Goal: Task Accomplishment & Management: Use online tool/utility

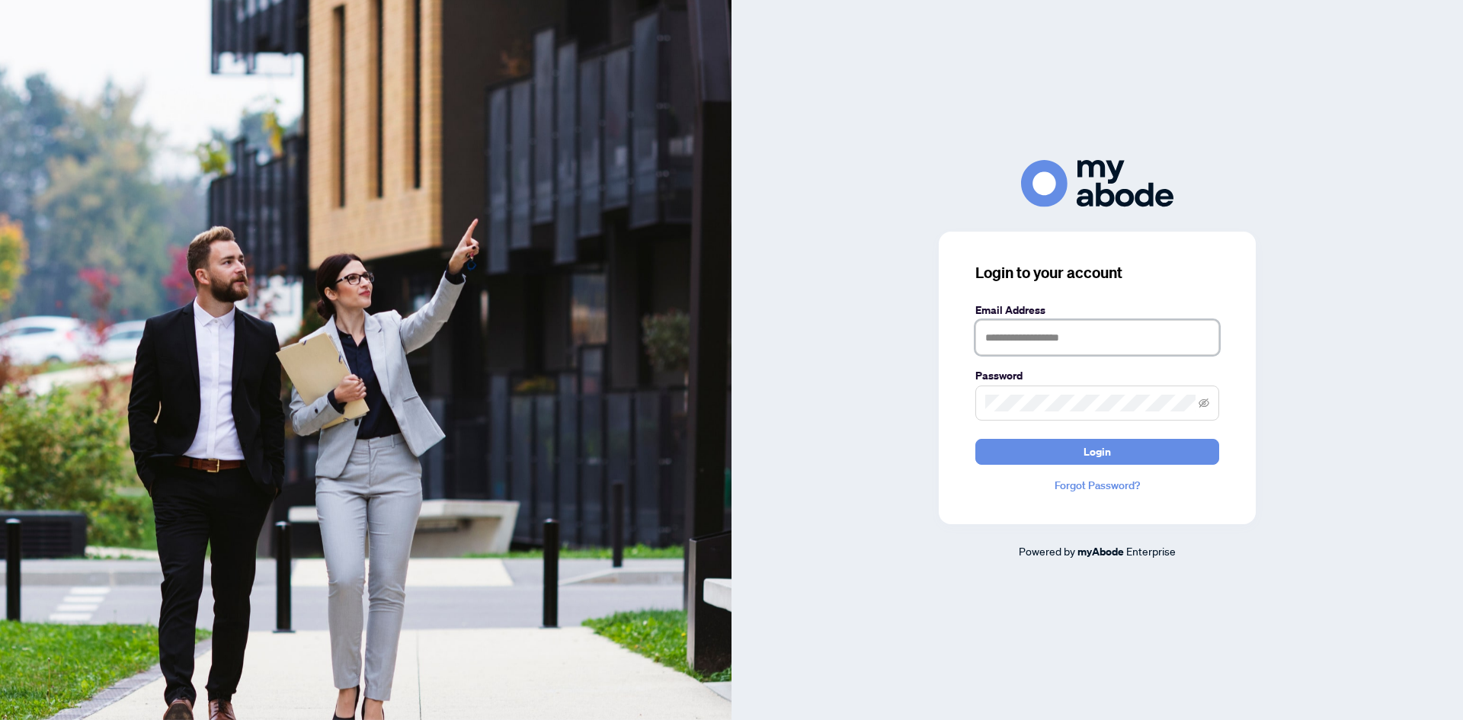
click at [1113, 343] on input "text" at bounding box center [1097, 337] width 244 height 35
type input "**********"
click at [975, 439] on button "Login" at bounding box center [1097, 452] width 244 height 26
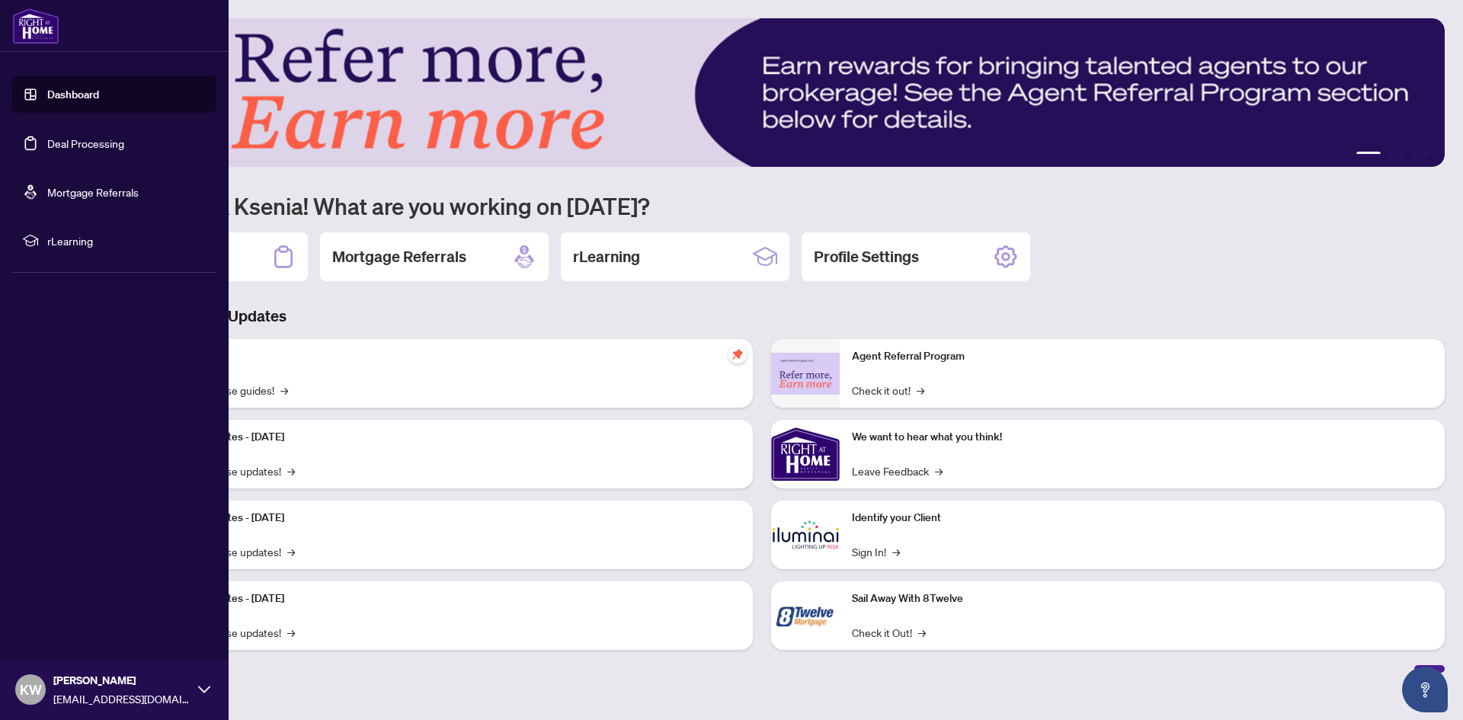
click at [47, 146] on link "Deal Processing" at bounding box center [85, 143] width 77 height 14
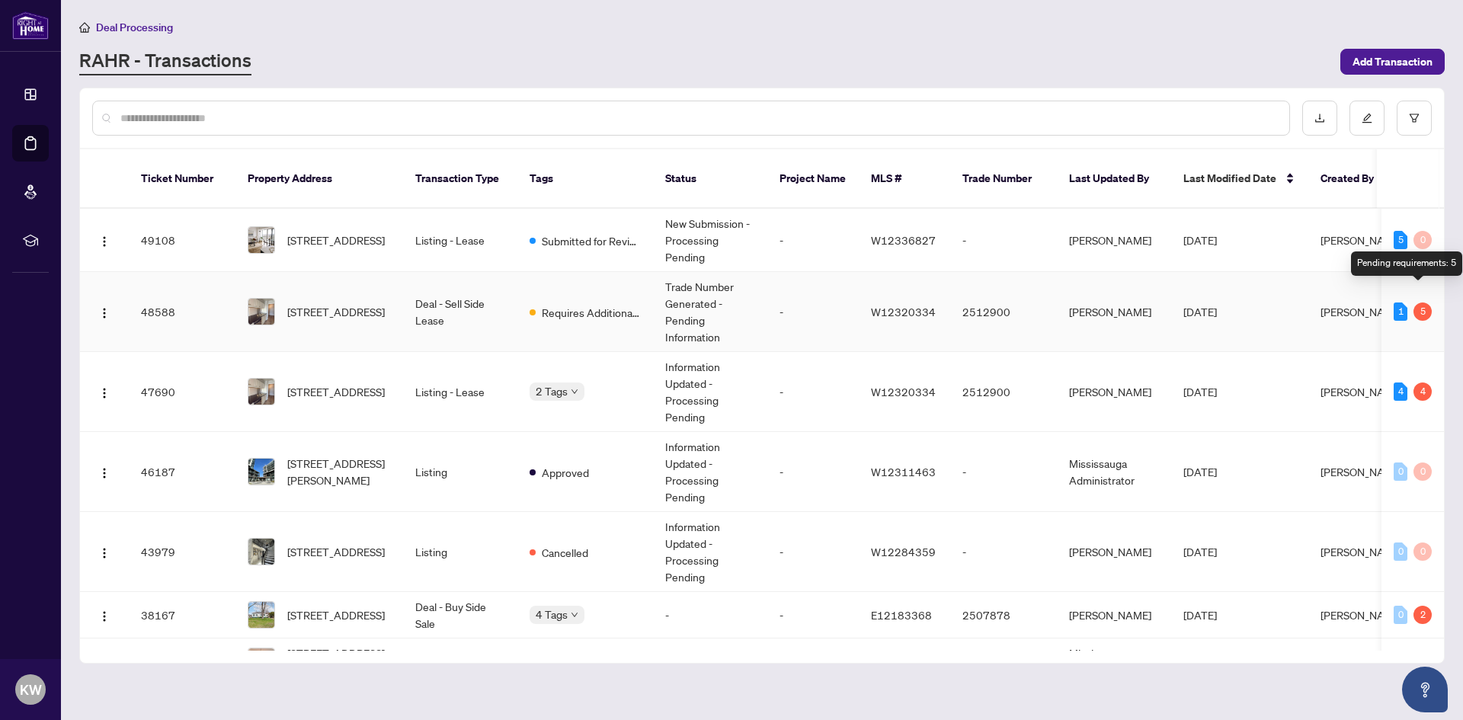
click at [1418, 303] on div "5" at bounding box center [1423, 312] width 18 height 18
click at [338, 303] on span "[STREET_ADDRESS]" at bounding box center [336, 311] width 98 height 17
